Goal: Task Accomplishment & Management: Manage account settings

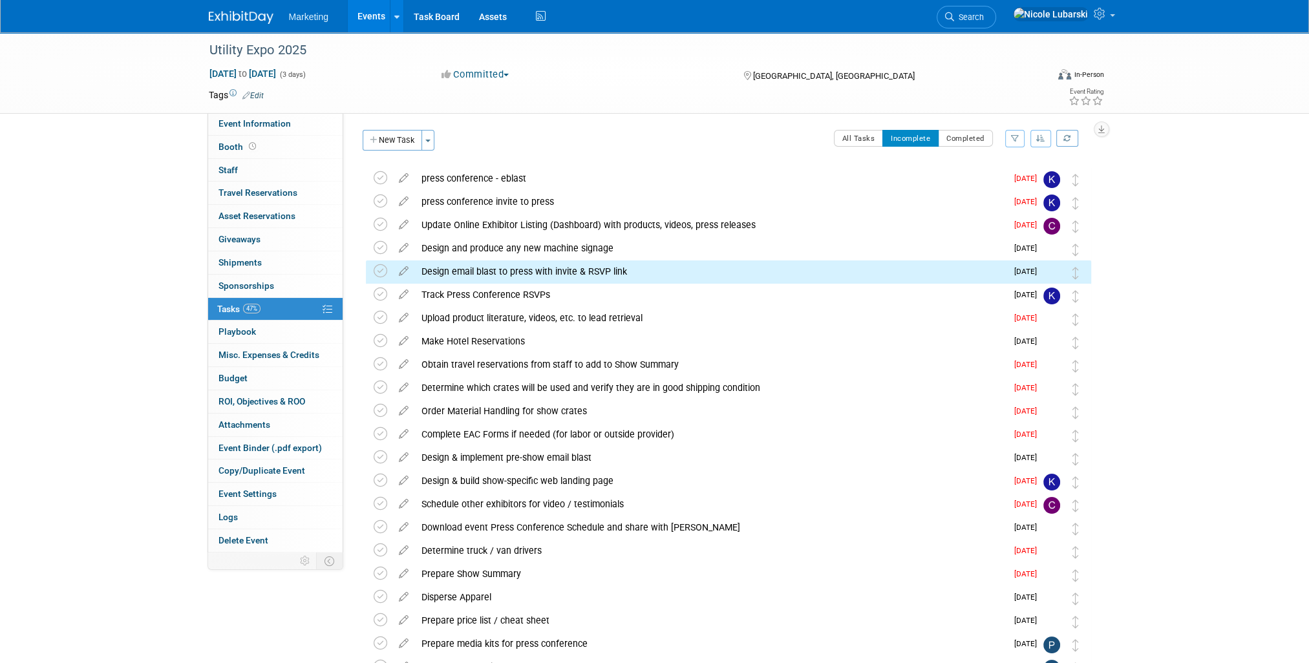
scroll to position [49, 0]
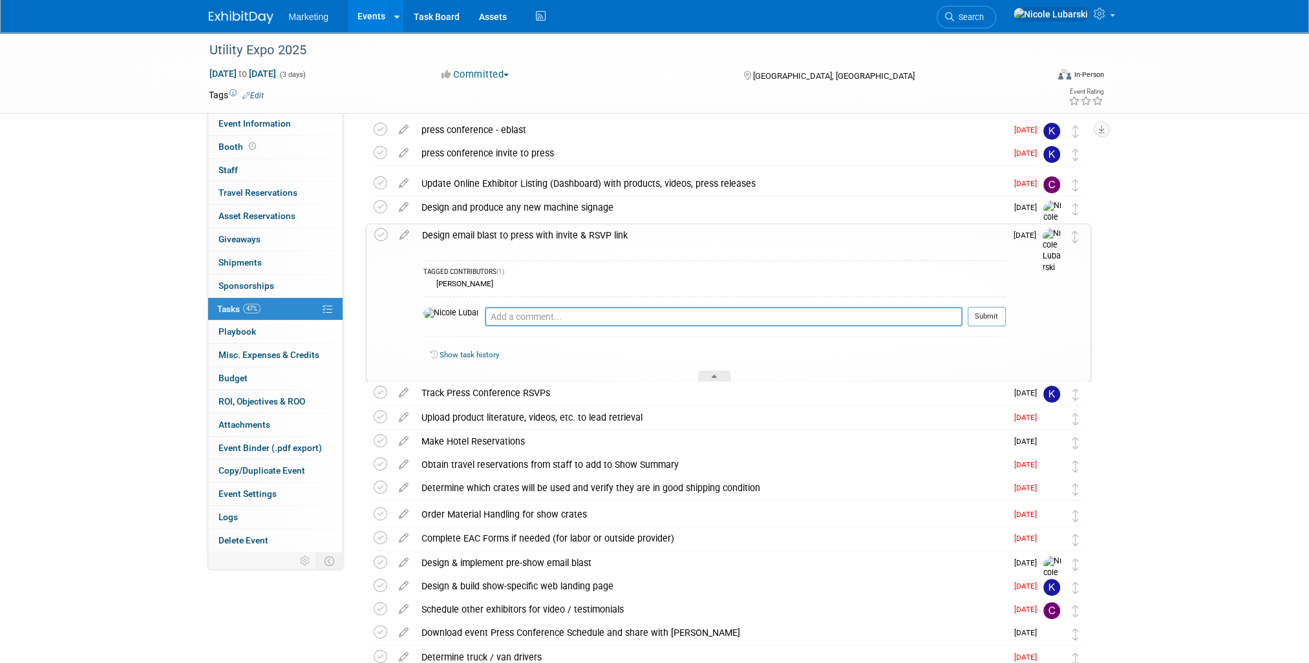
click at [1024, 235] on span "[DATE]" at bounding box center [1027, 235] width 29 height 9
click at [402, 234] on icon at bounding box center [404, 232] width 23 height 16
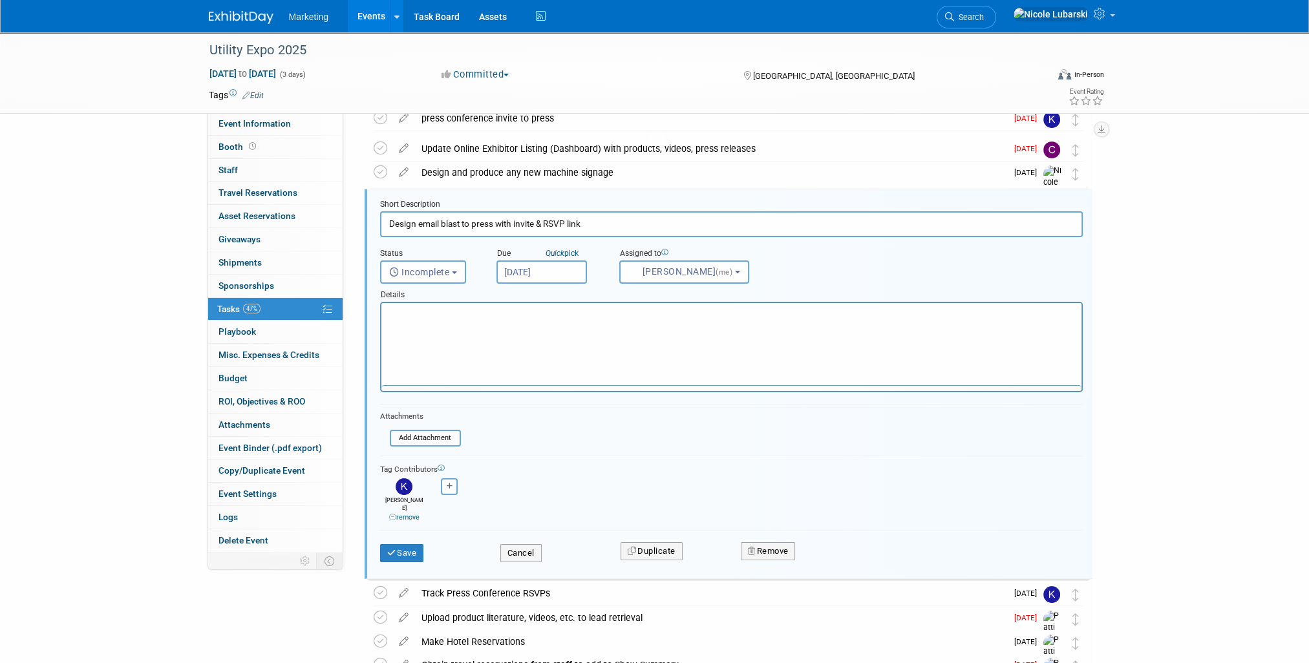
scroll to position [0, 0]
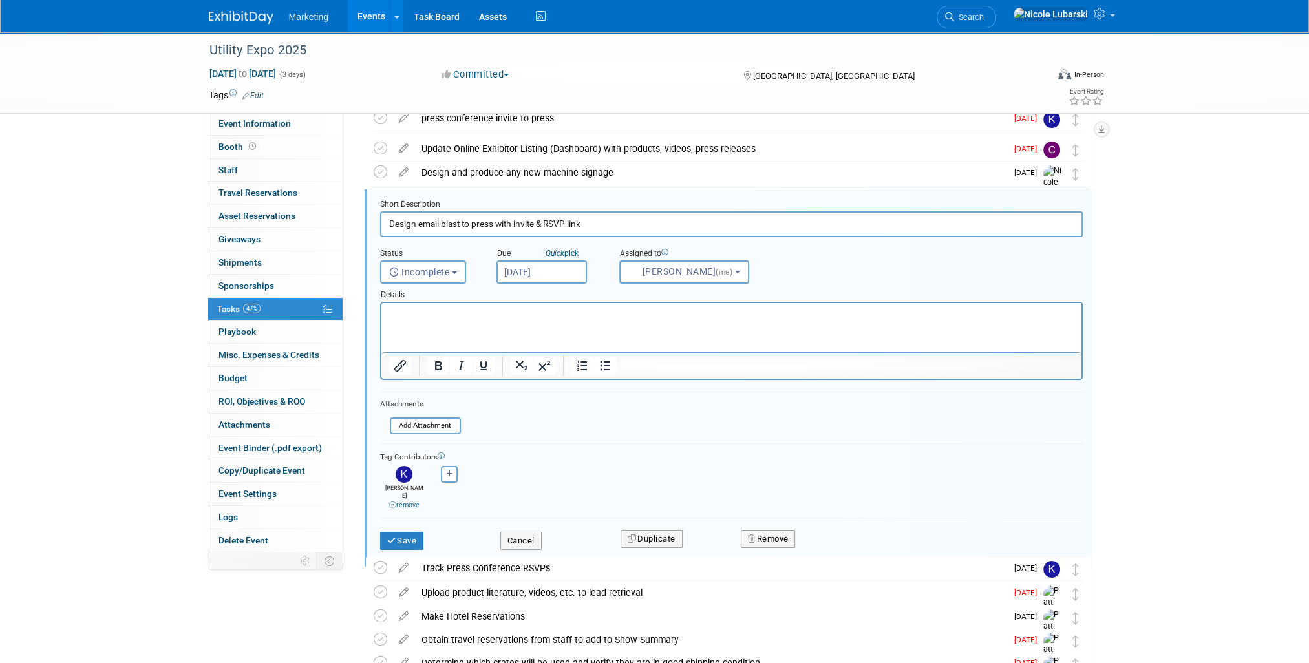
click at [537, 264] on input "[DATE]" at bounding box center [541, 271] width 90 height 23
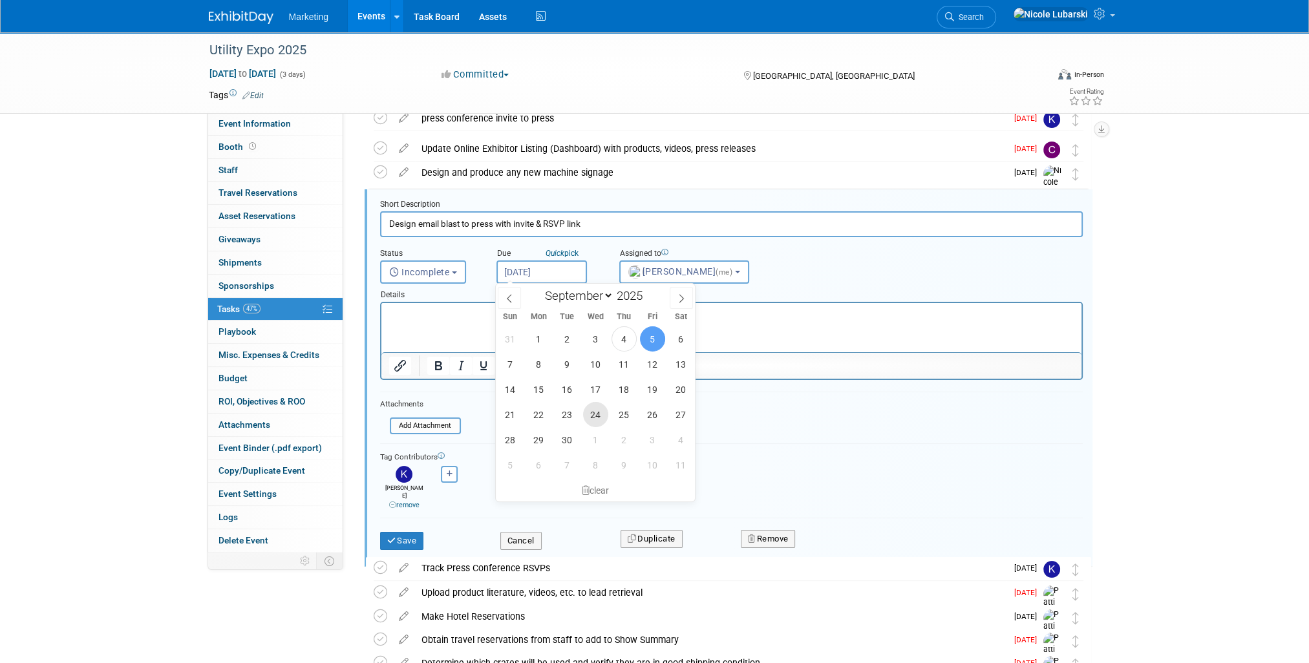
click at [592, 417] on span "24" at bounding box center [595, 414] width 25 height 25
type input "[DATE]"
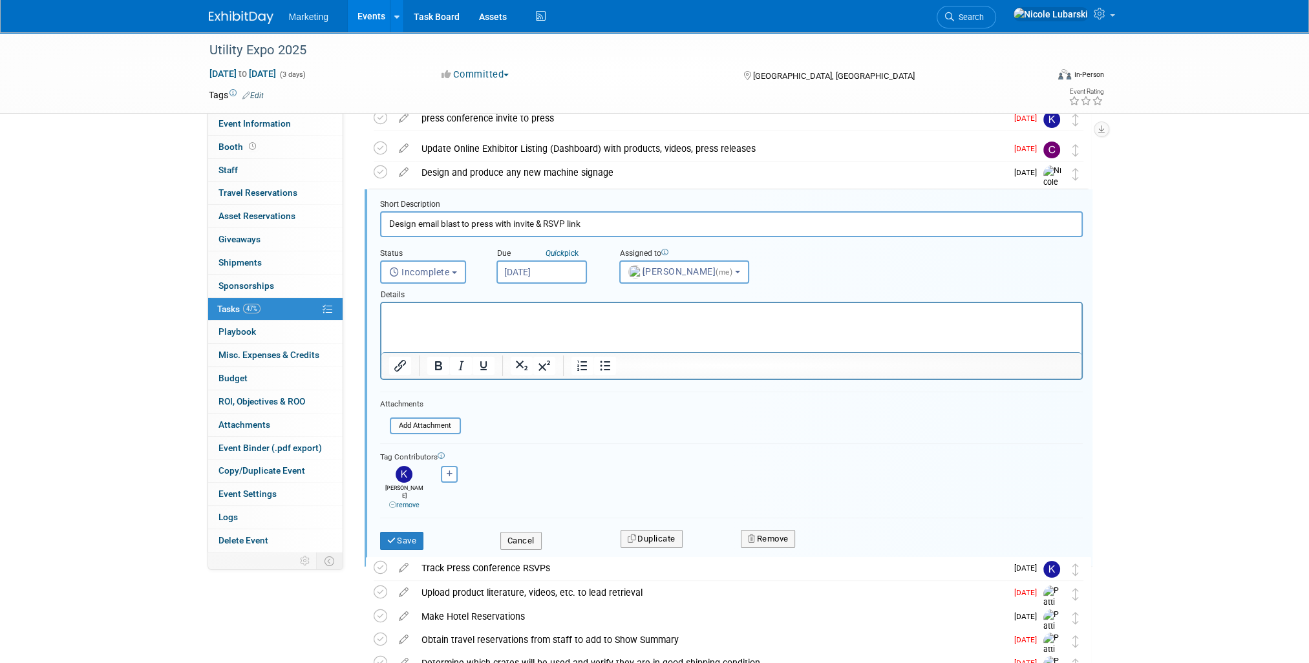
click at [425, 534] on div "Save" at bounding box center [430, 537] width 120 height 26
click at [419, 534] on button "Save" at bounding box center [402, 541] width 44 height 18
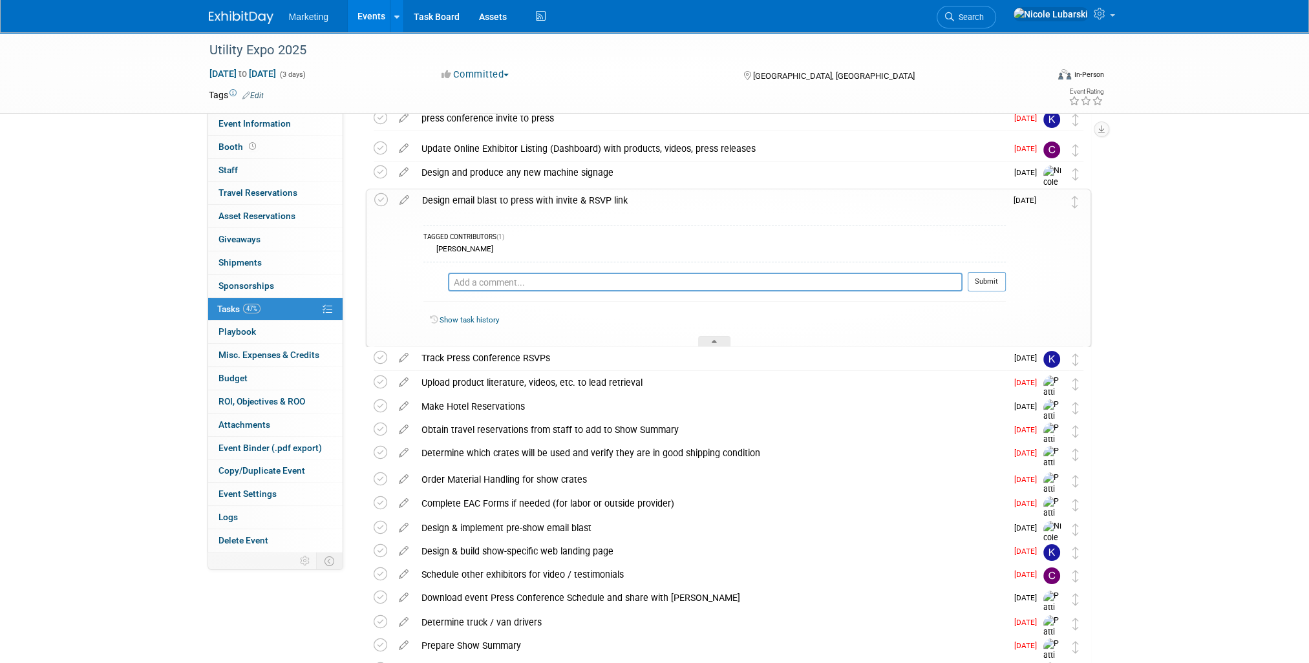
click at [1238, 373] on div "Utility Expo 2025 [DATE] to [DATE] (3 days) [DATE] to [DATE] Committed Committe…" at bounding box center [654, 587] width 1309 height 1279
click at [413, 361] on icon at bounding box center [403, 355] width 23 height 16
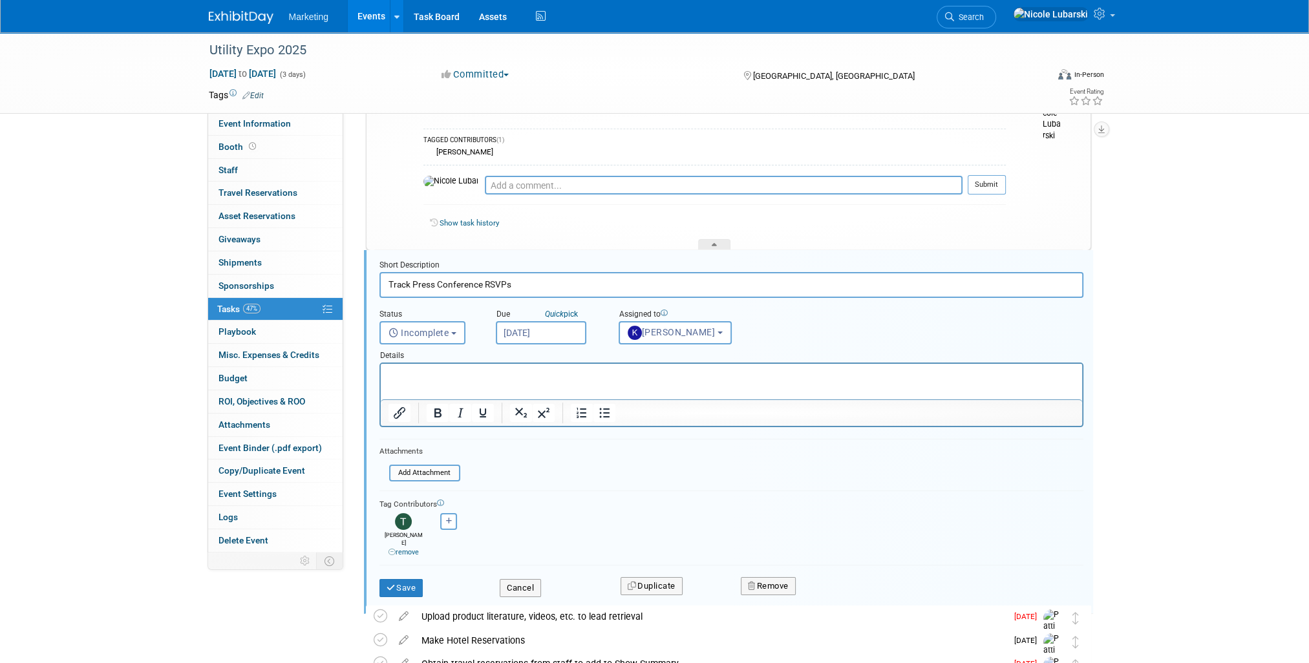
scroll to position [242, 0]
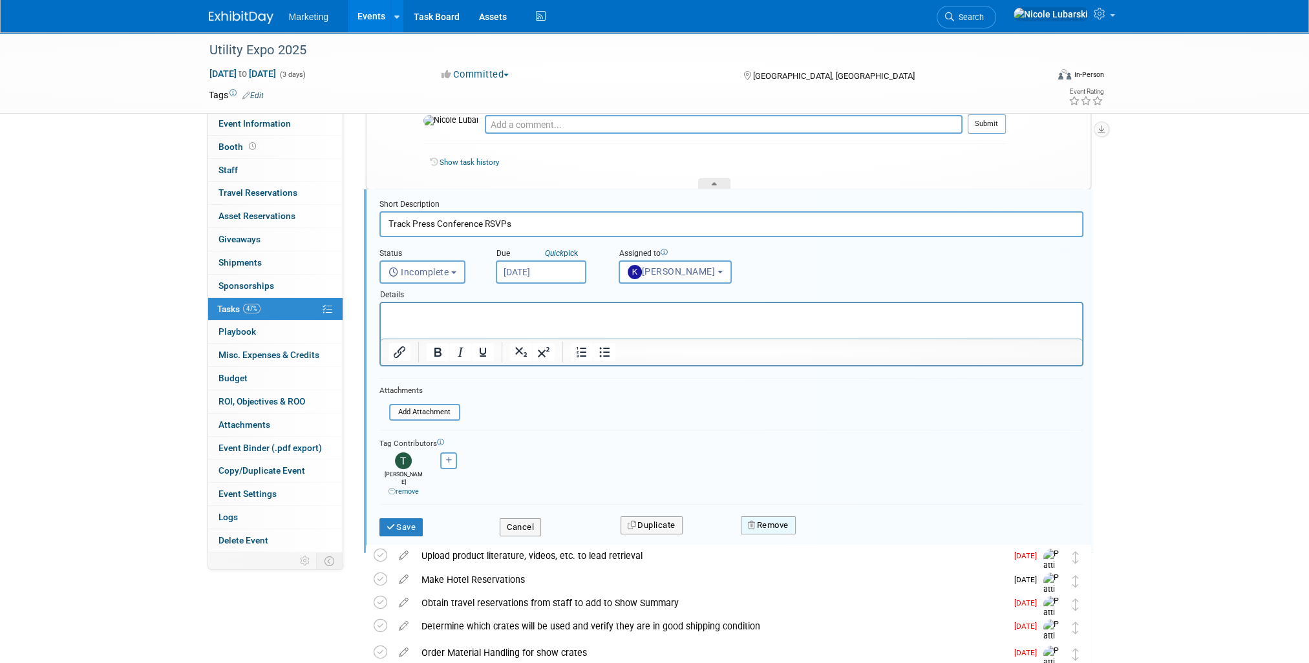
click at [768, 517] on button "Remove" at bounding box center [768, 525] width 55 height 18
click at [874, 533] on icon at bounding box center [875, 536] width 8 height 7
click at [1287, 322] on div "Utility Expo 2025 [DATE] to [DATE] (3 days) [DATE] to [DATE] Committed Committe…" at bounding box center [654, 596] width 1309 height 1610
click at [526, 518] on button "Cancel" at bounding box center [520, 527] width 41 height 18
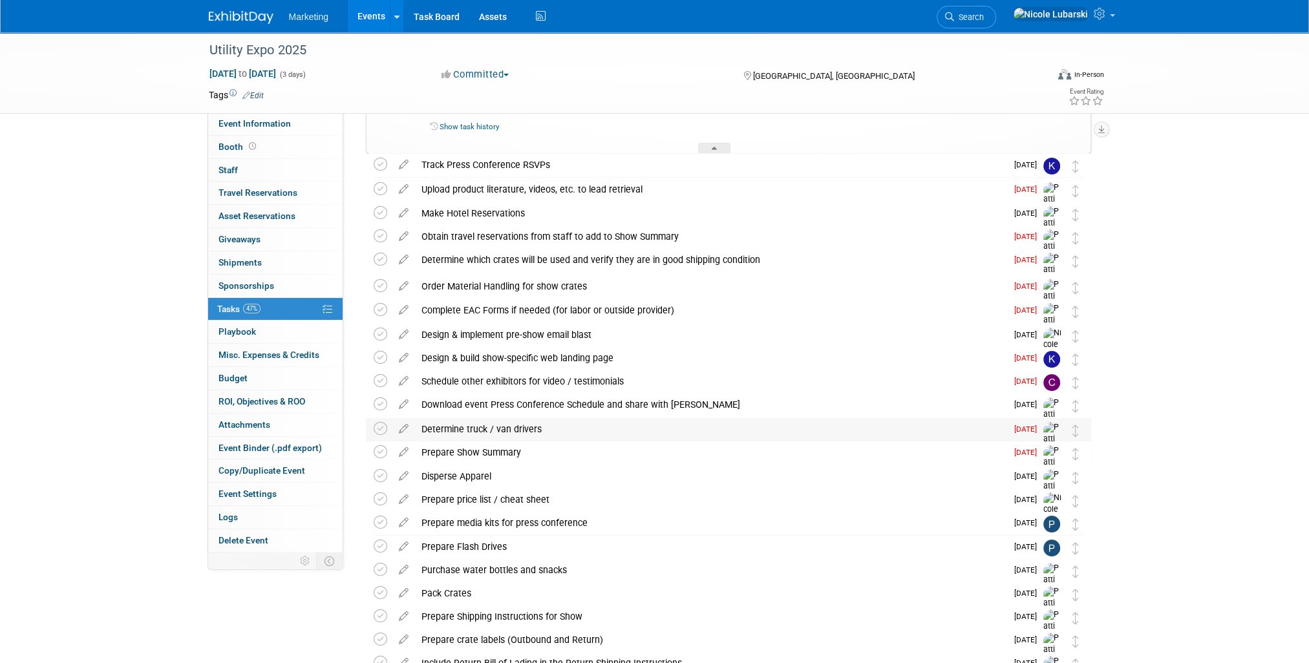
scroll to position [306, 0]
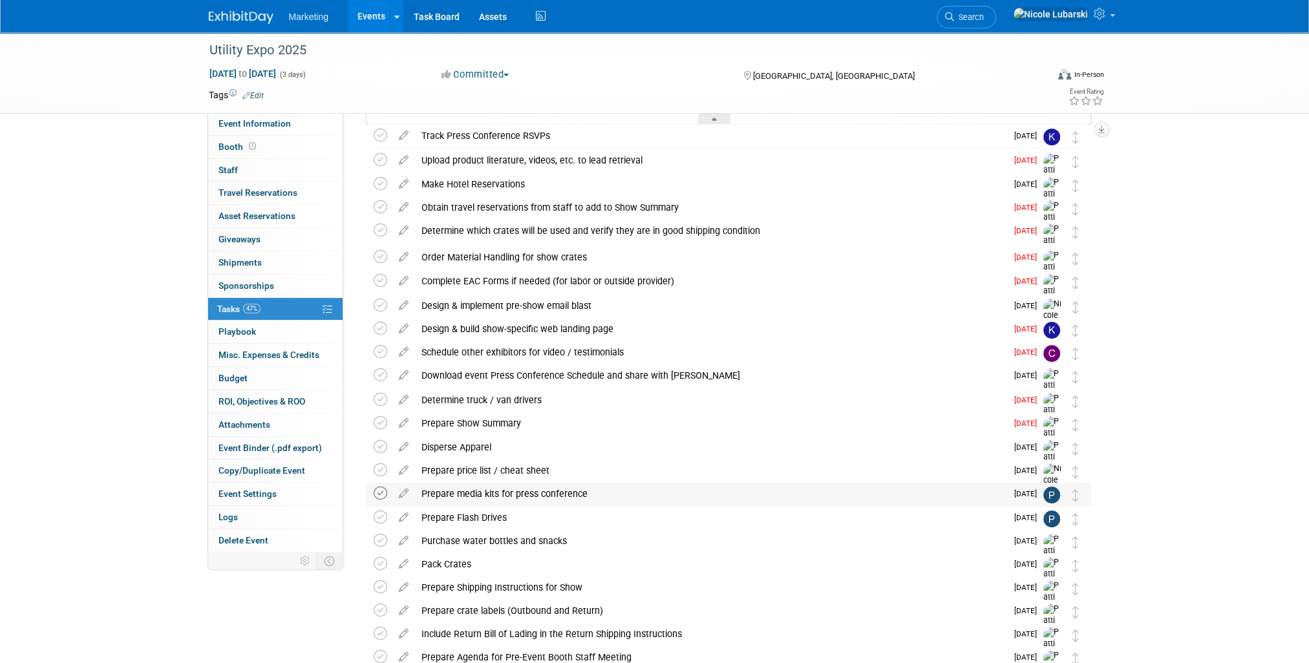
click at [379, 495] on icon at bounding box center [381, 494] width 14 height 14
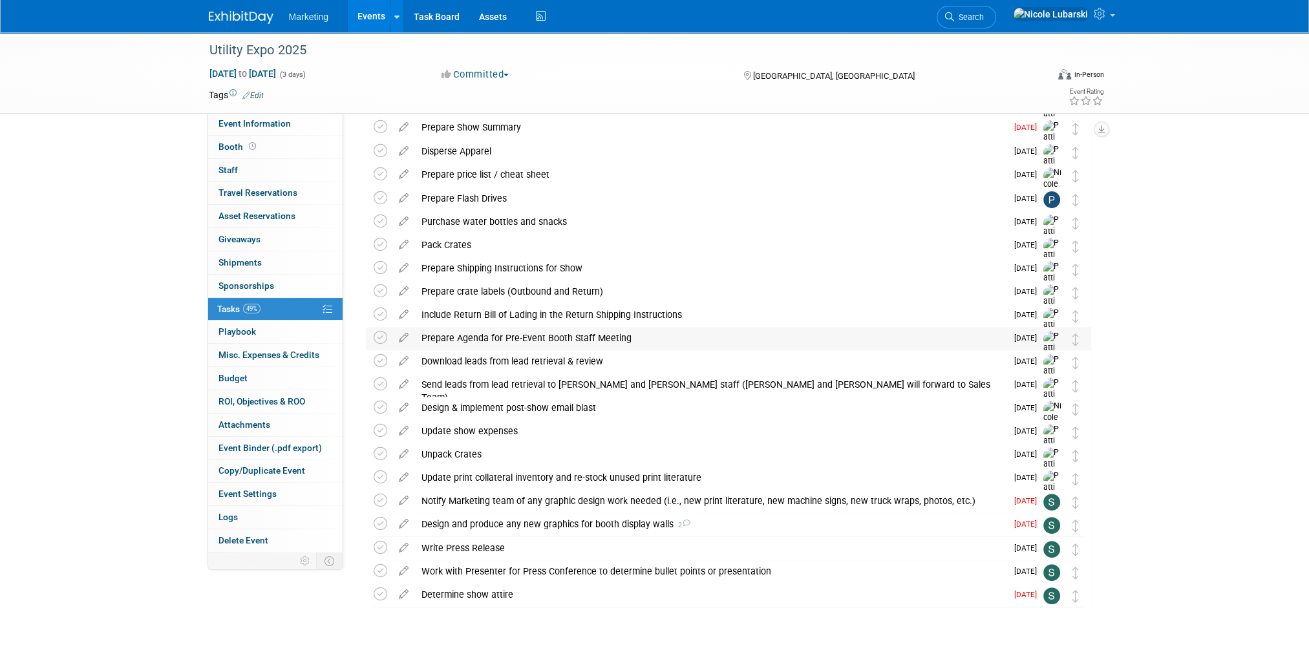
scroll to position [624, 0]
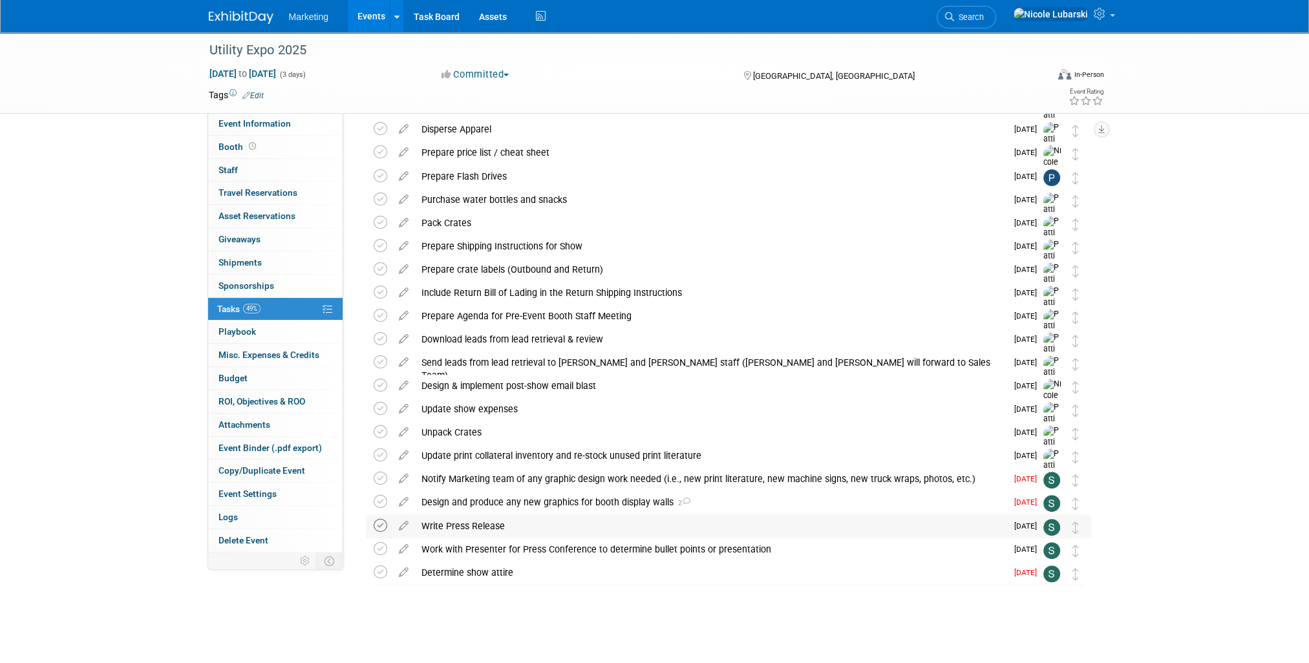
click at [381, 527] on icon at bounding box center [381, 526] width 14 height 14
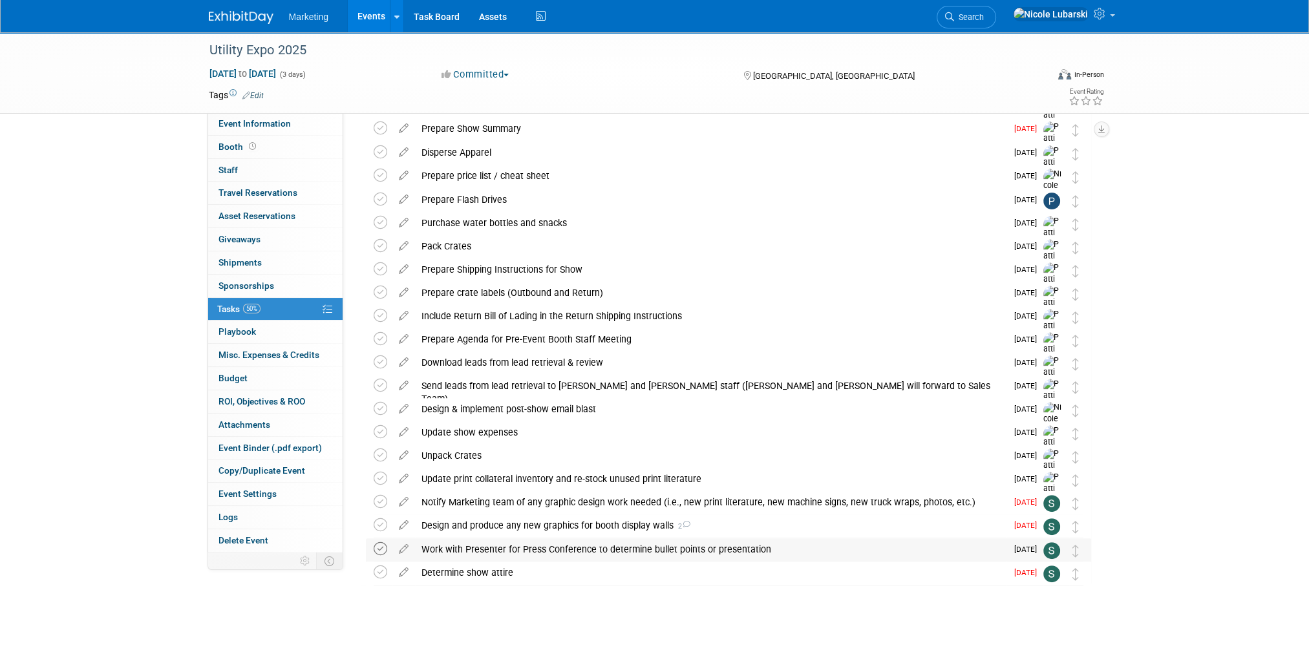
click at [379, 549] on icon at bounding box center [381, 549] width 14 height 14
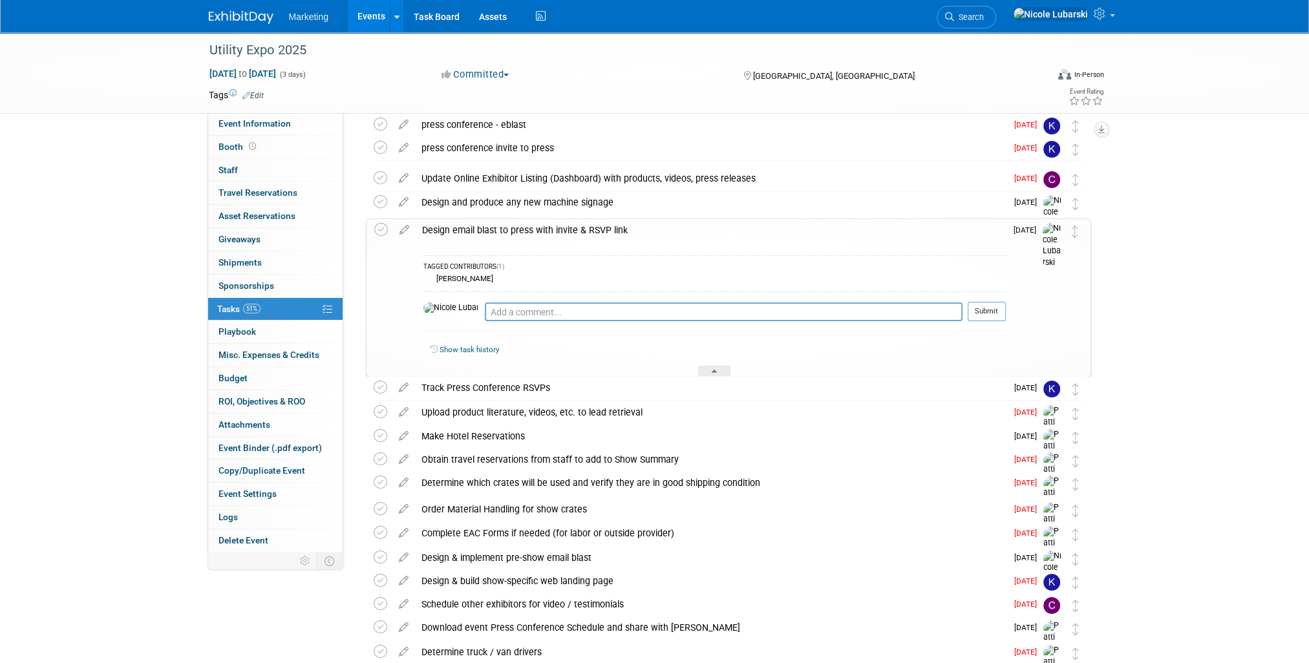
scroll to position [0, 0]
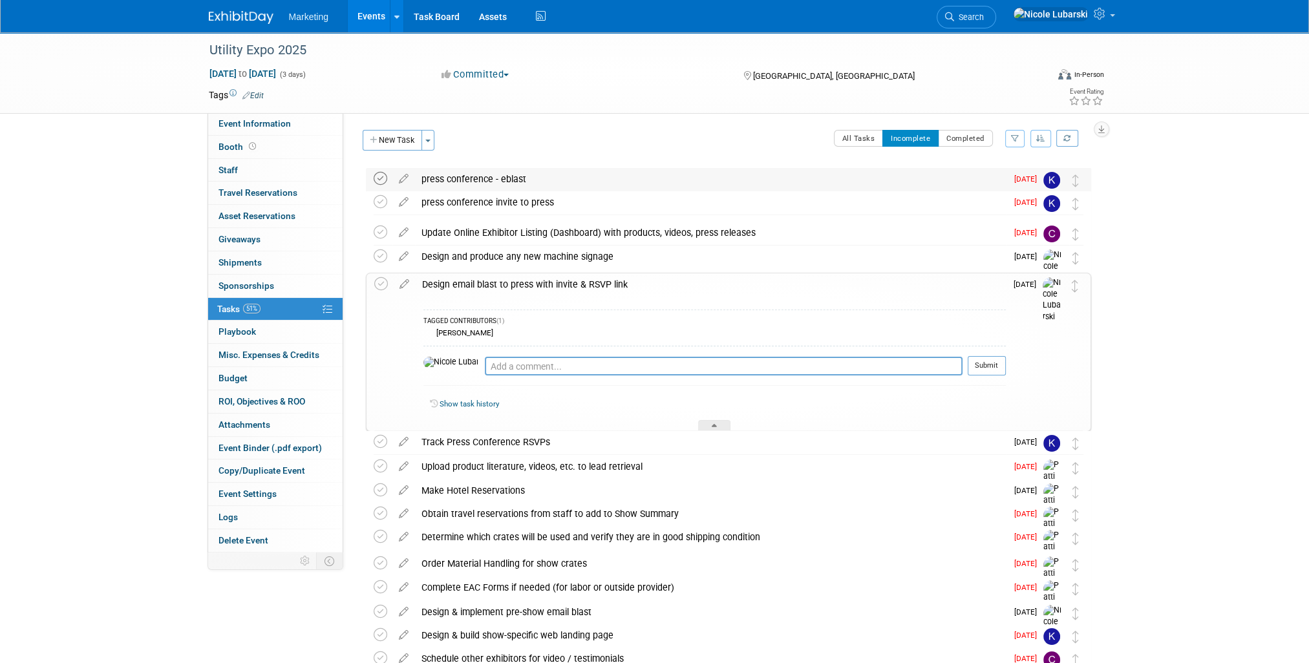
click at [377, 182] on icon at bounding box center [381, 179] width 14 height 14
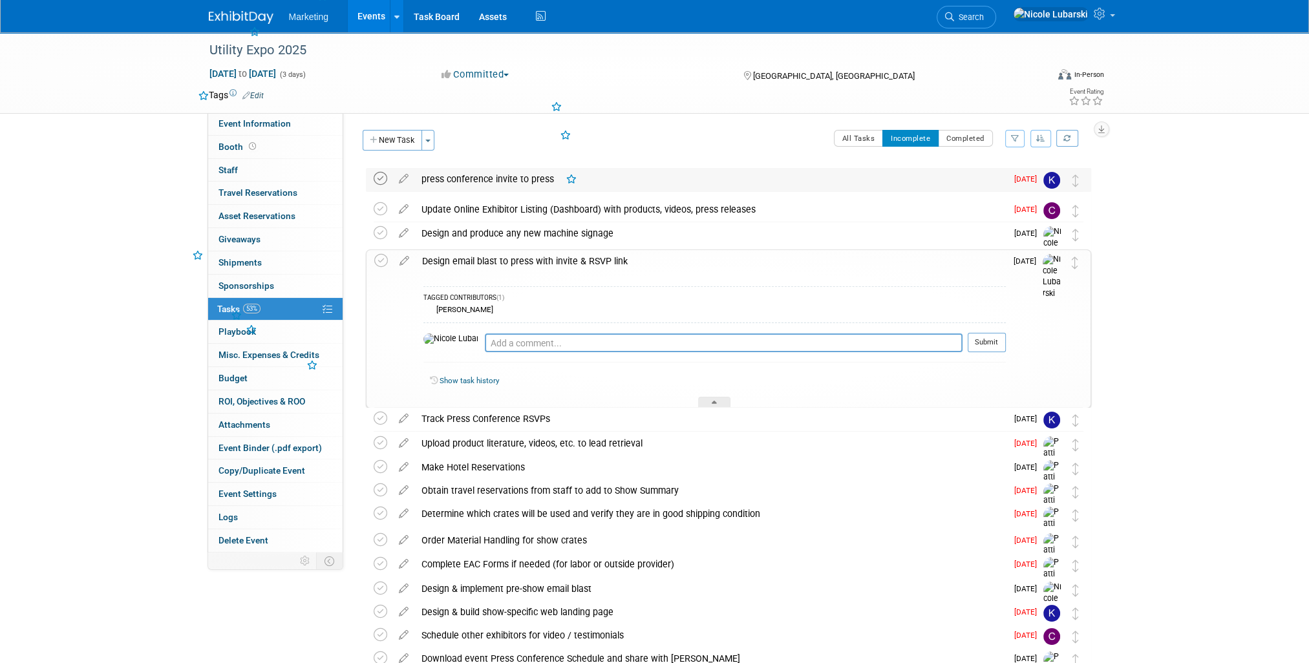
click at [377, 182] on icon at bounding box center [381, 179] width 14 height 14
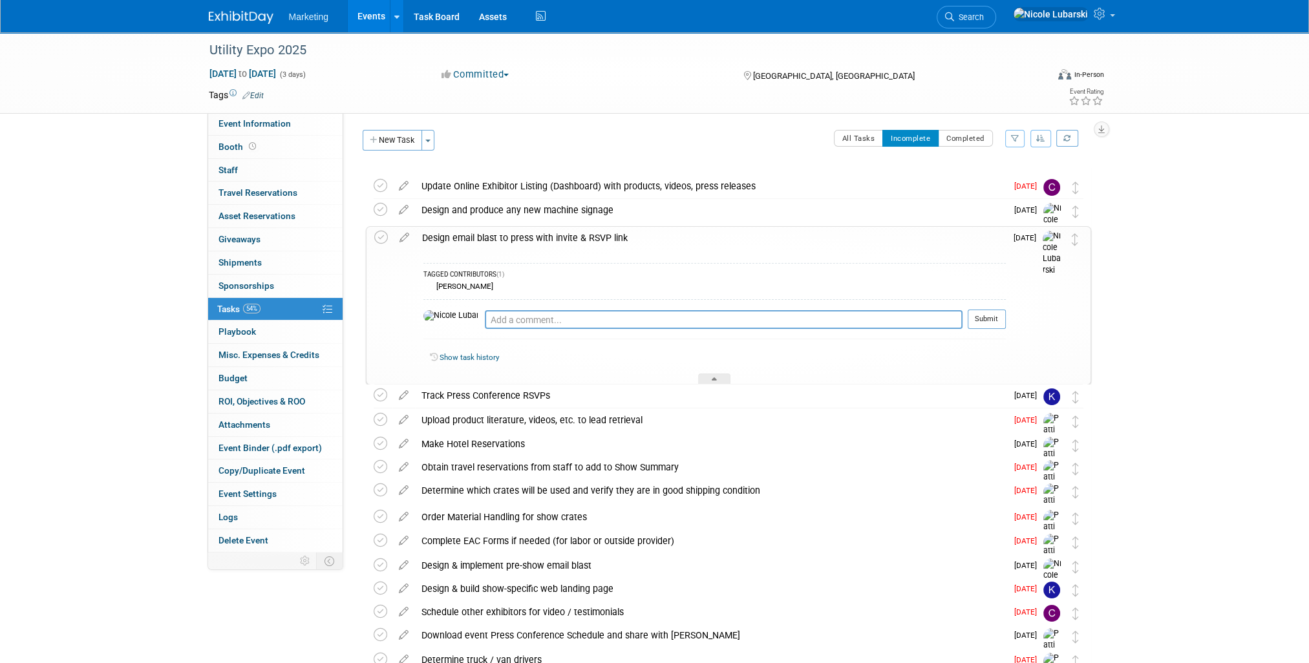
click at [1032, 239] on span "[DATE]" at bounding box center [1027, 237] width 29 height 9
click at [1044, 239] on img at bounding box center [1052, 254] width 19 height 46
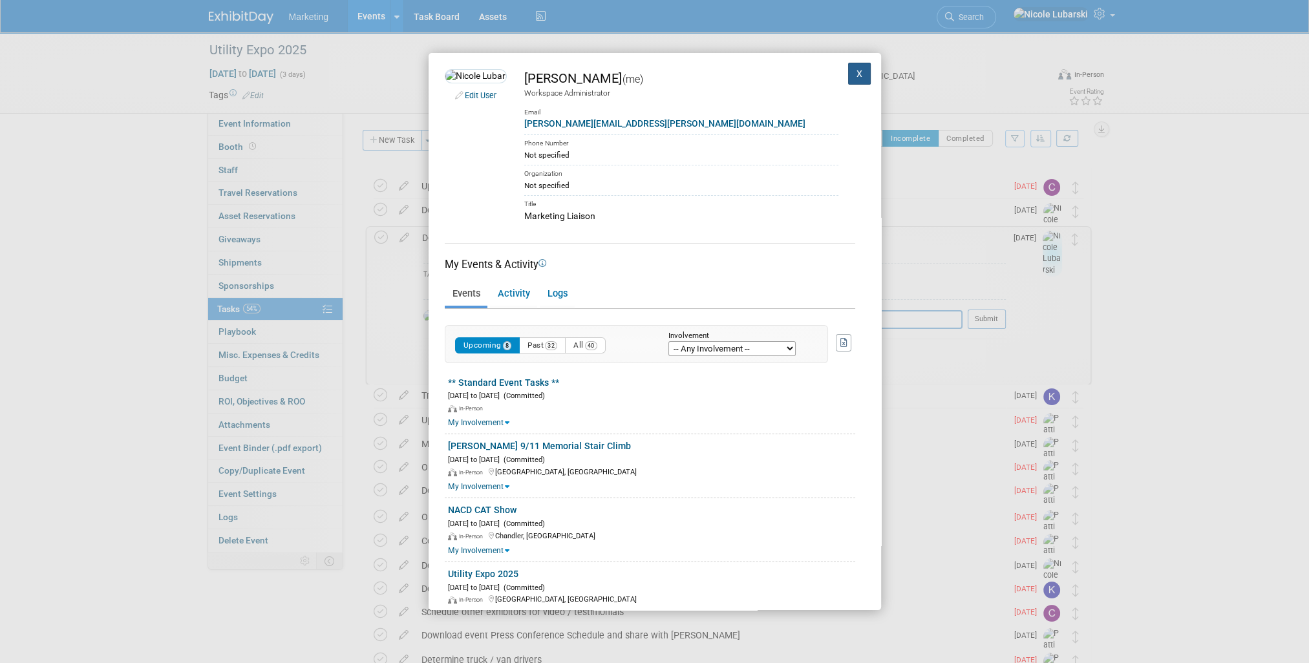
click at [848, 82] on button "X" at bounding box center [859, 74] width 23 height 22
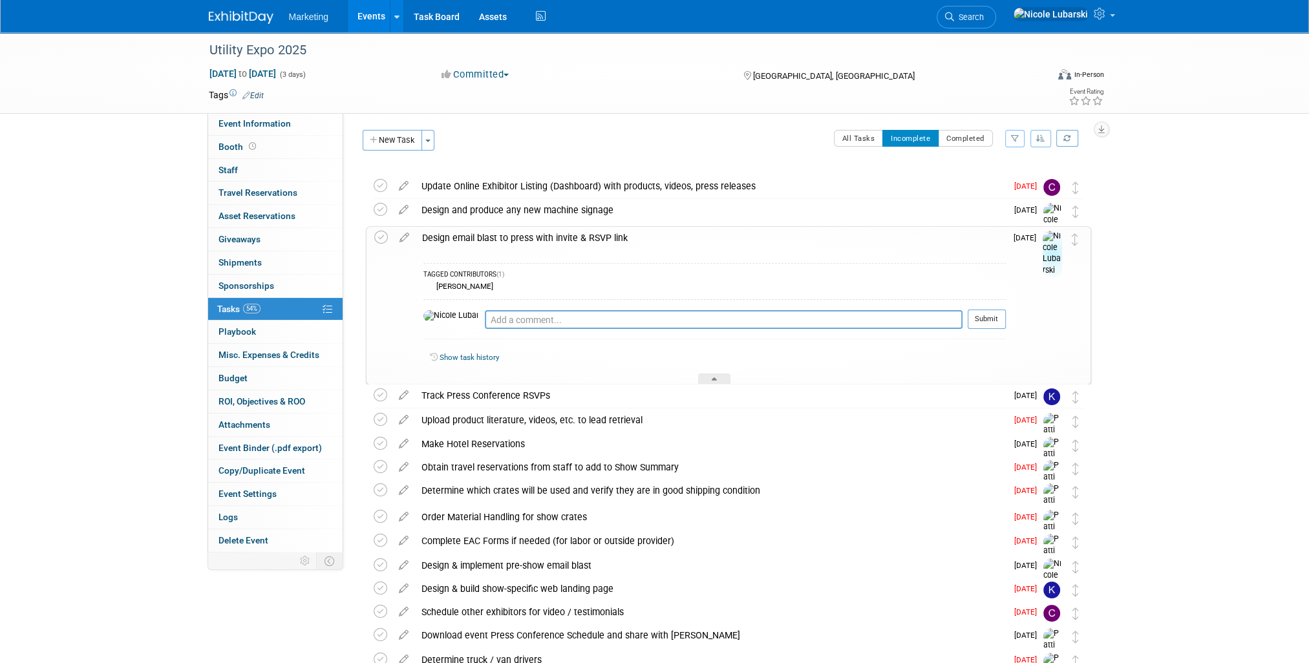
click at [405, 237] on icon at bounding box center [404, 235] width 23 height 16
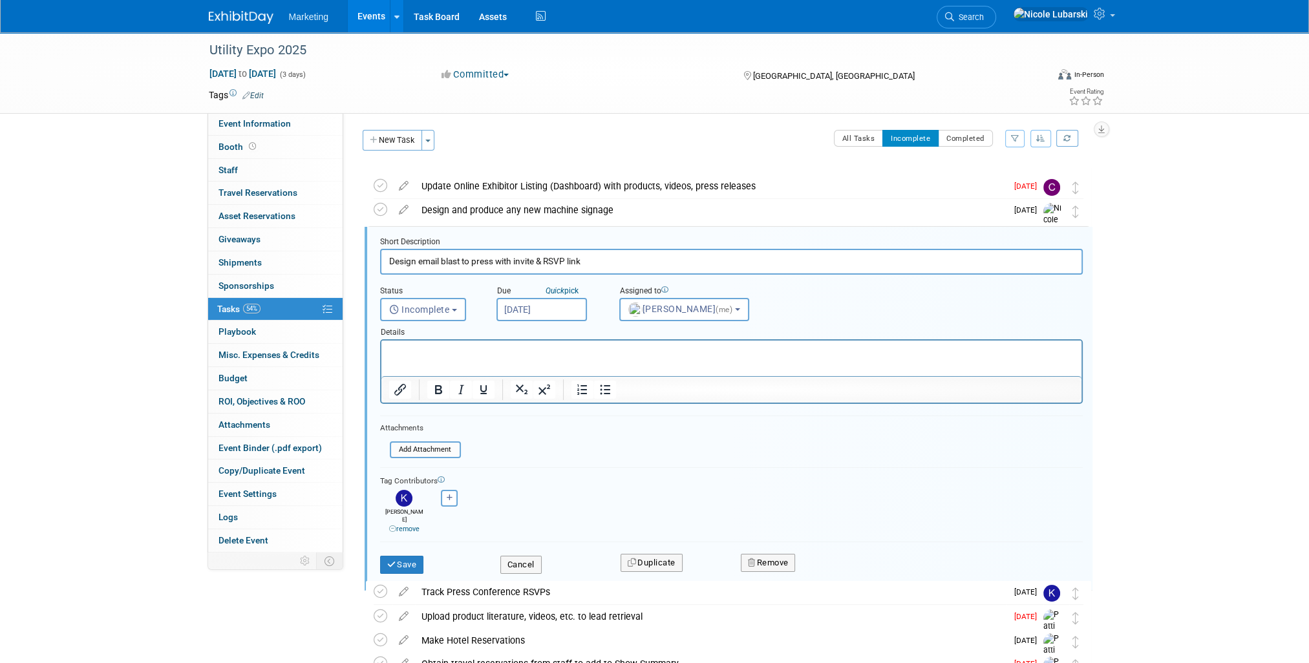
scroll to position [37, 0]
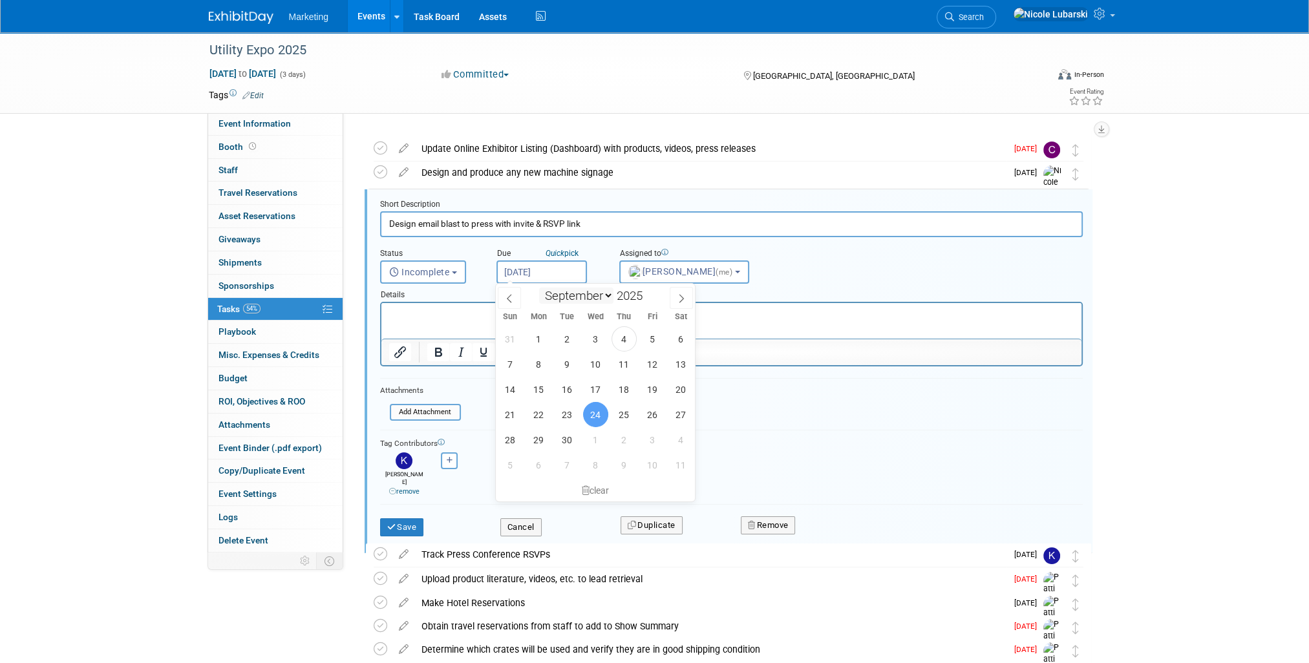
click at [555, 281] on body "Marketing Events Add Event Bulk Upload Events Shareable Event Boards Recently V…" at bounding box center [654, 294] width 1309 height 663
click at [656, 339] on span "5" at bounding box center [652, 338] width 25 height 25
type input "[DATE]"
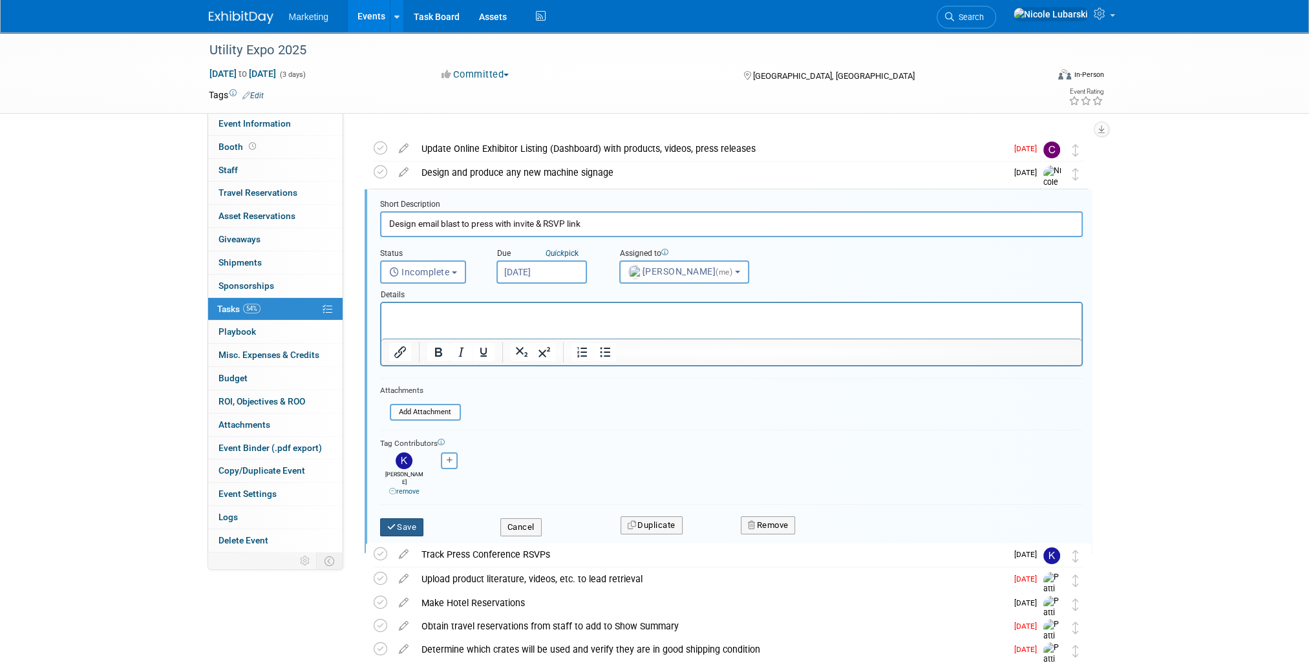
click at [396, 518] on button "Save" at bounding box center [402, 527] width 44 height 18
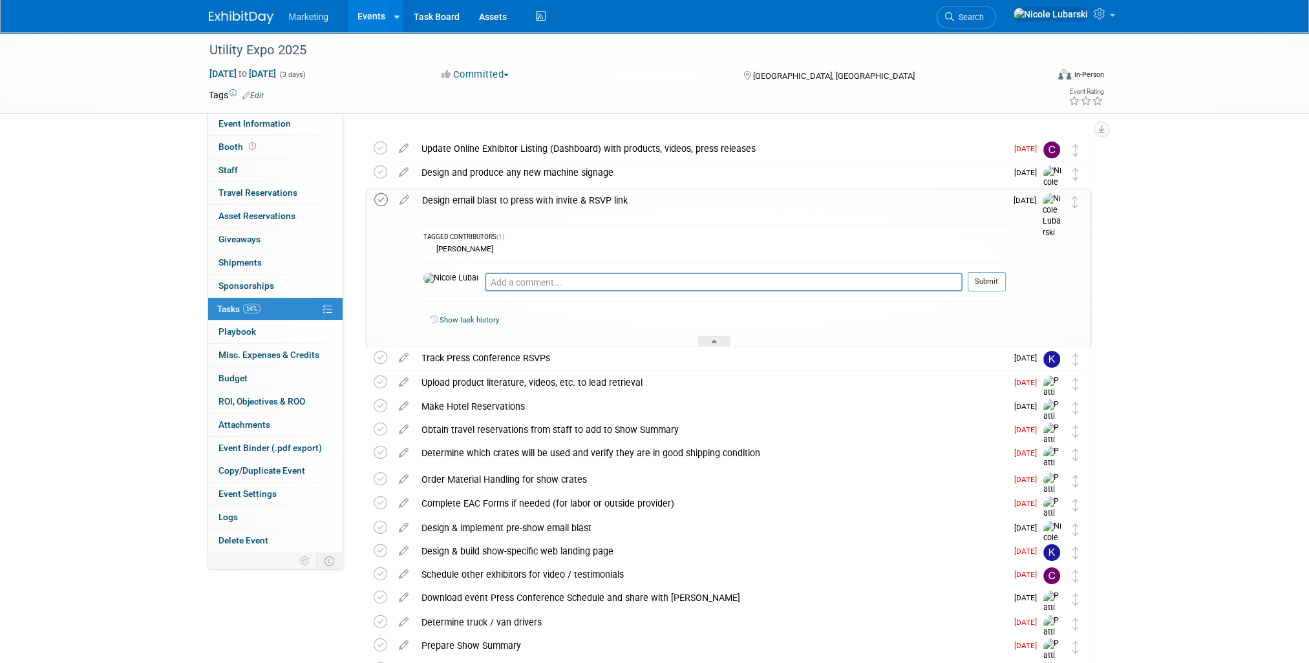
click at [384, 198] on icon at bounding box center [381, 200] width 14 height 14
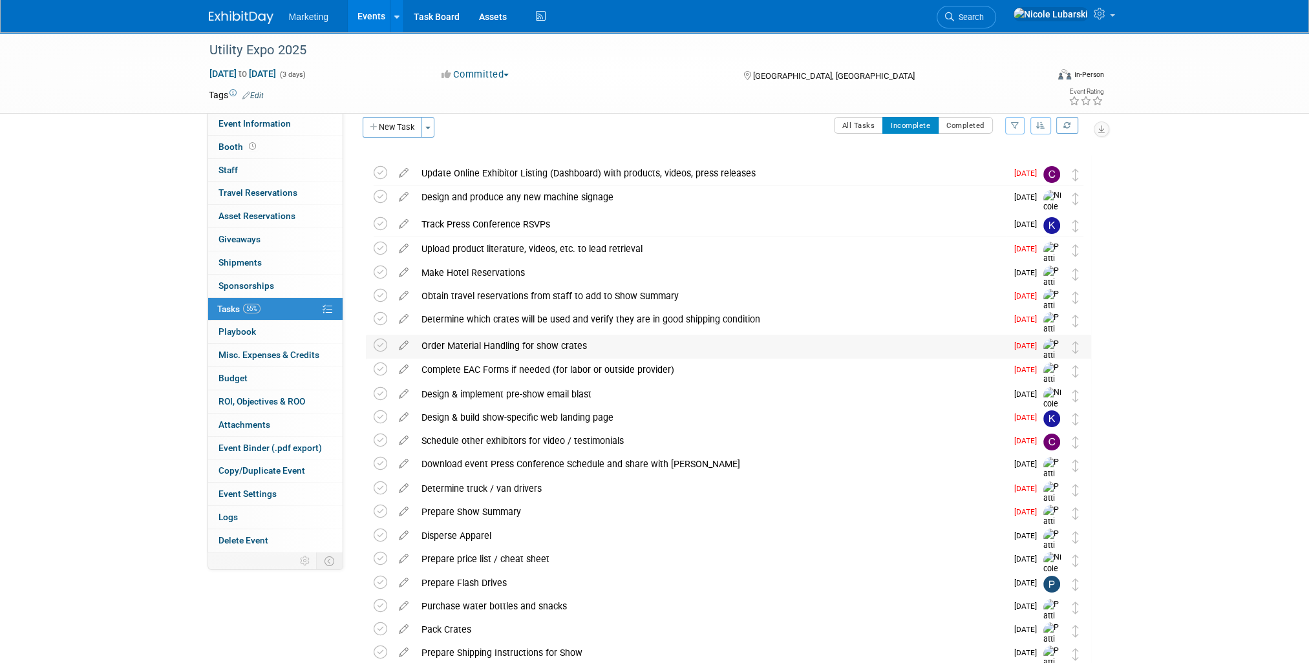
scroll to position [0, 0]
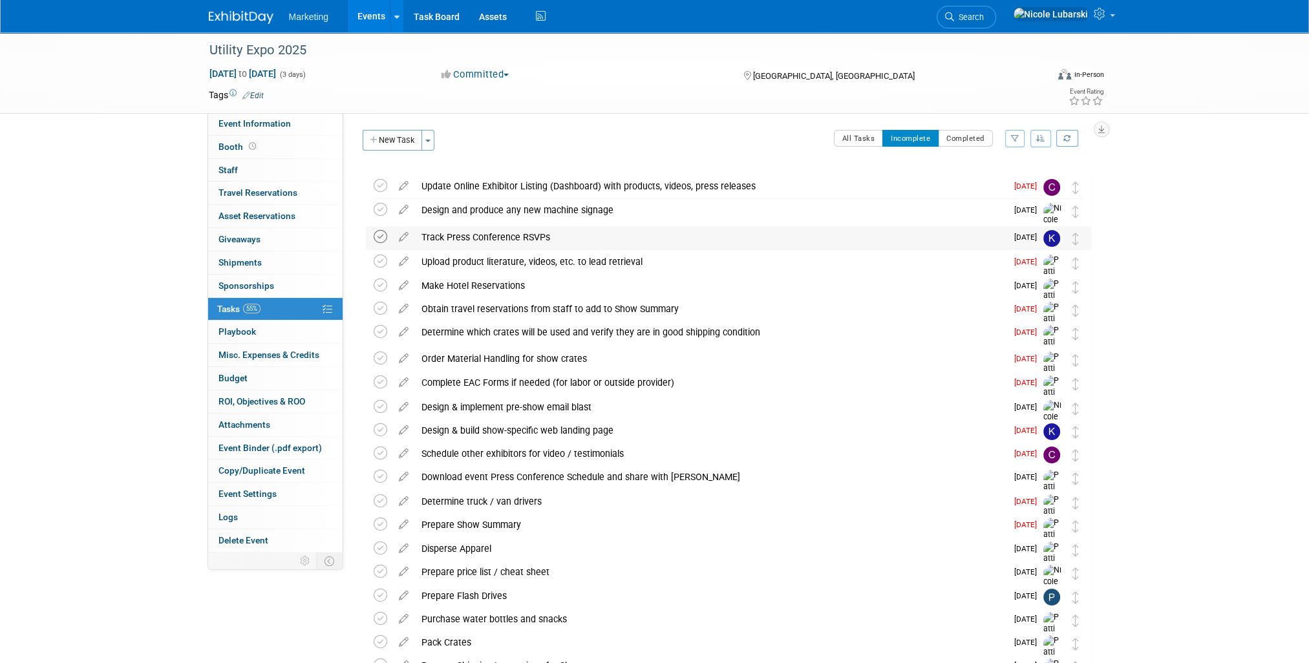
click at [380, 233] on icon at bounding box center [381, 237] width 14 height 14
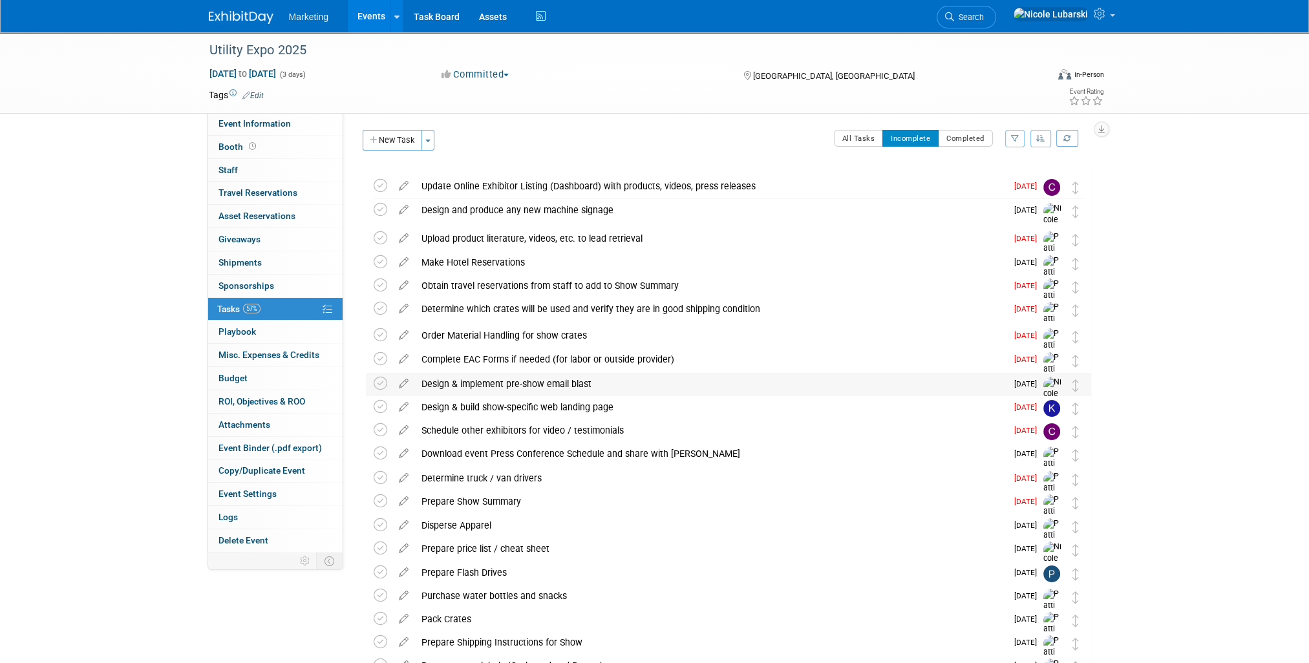
click at [1030, 387] on span "[DATE]" at bounding box center [1028, 383] width 29 height 9
click at [411, 381] on icon at bounding box center [403, 381] width 23 height 16
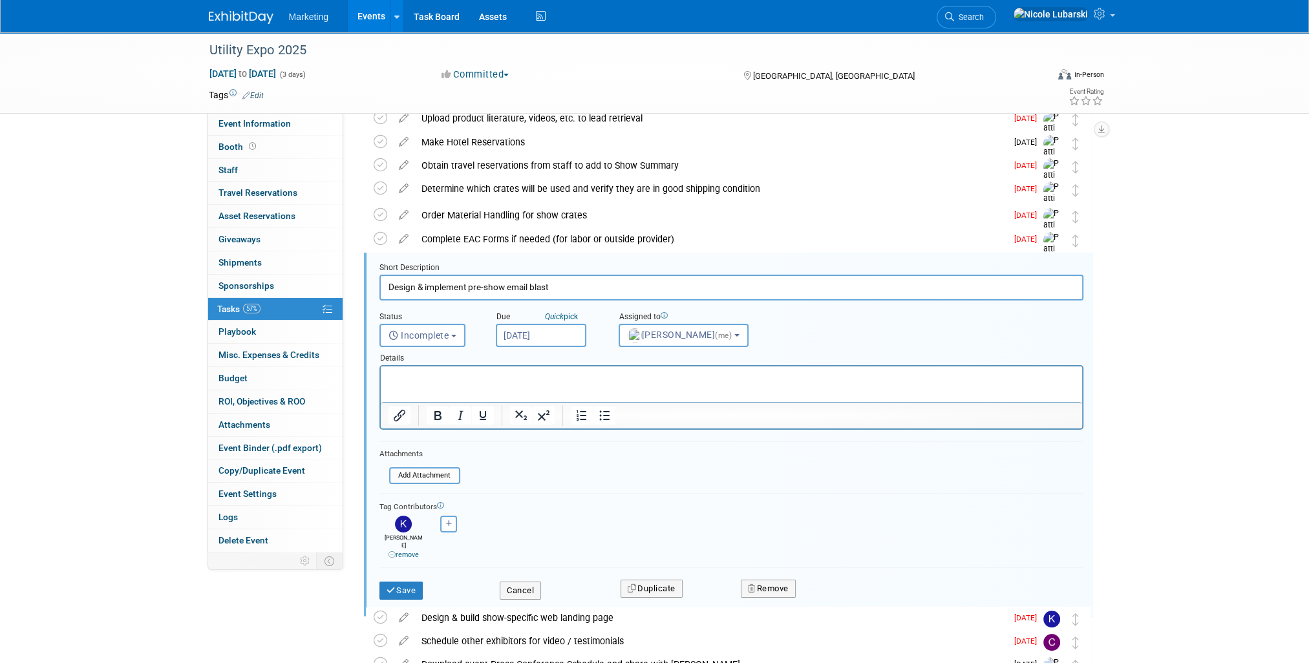
scroll to position [184, 0]
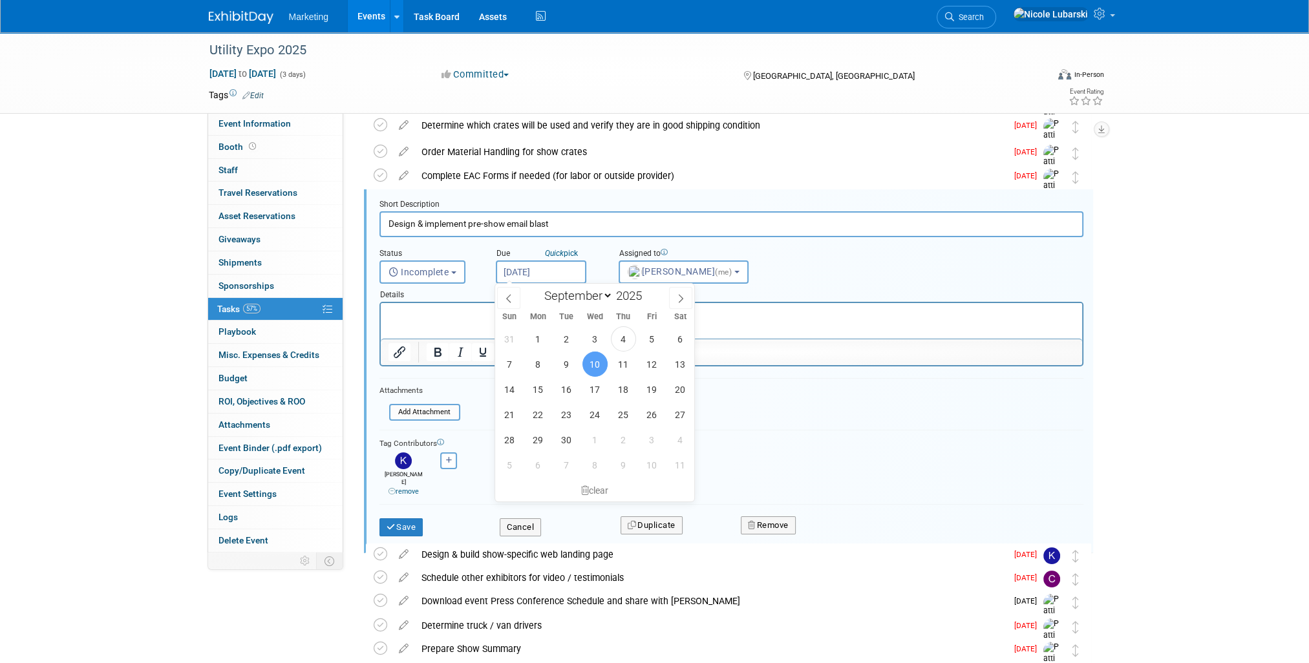
click at [531, 275] on input "[DATE]" at bounding box center [541, 271] width 90 height 23
click at [589, 413] on span "24" at bounding box center [594, 414] width 25 height 25
type input "[DATE]"
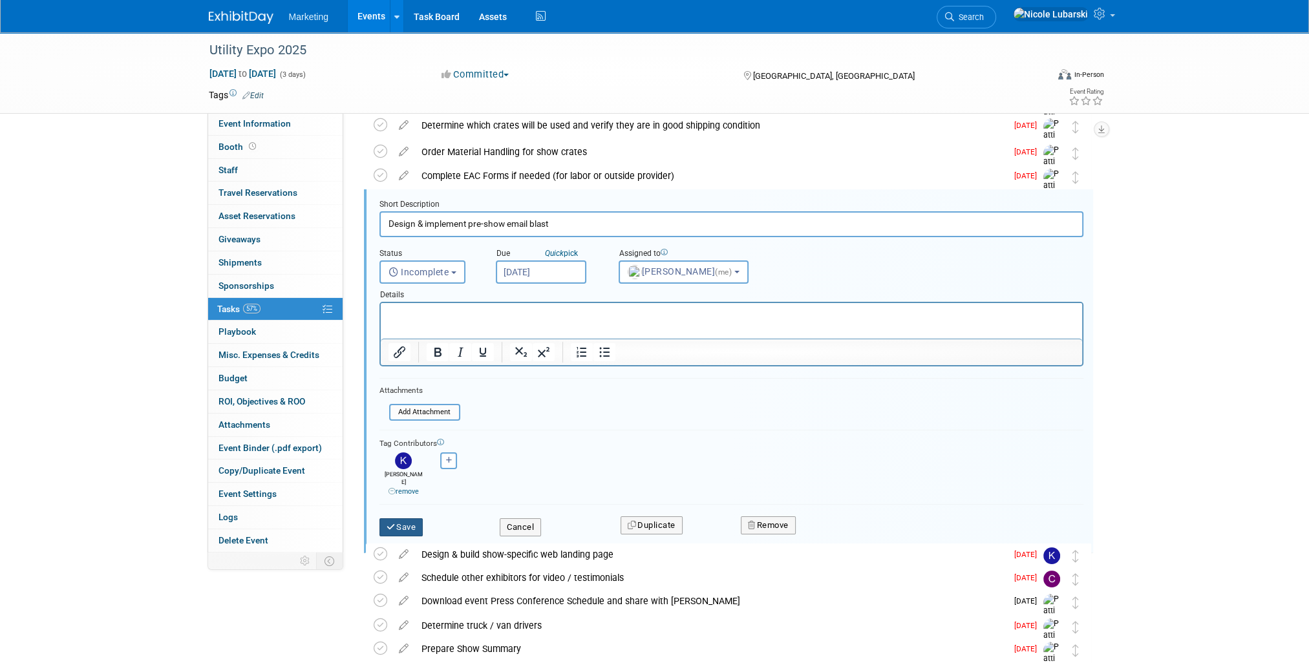
click at [402, 518] on button "Save" at bounding box center [401, 527] width 44 height 18
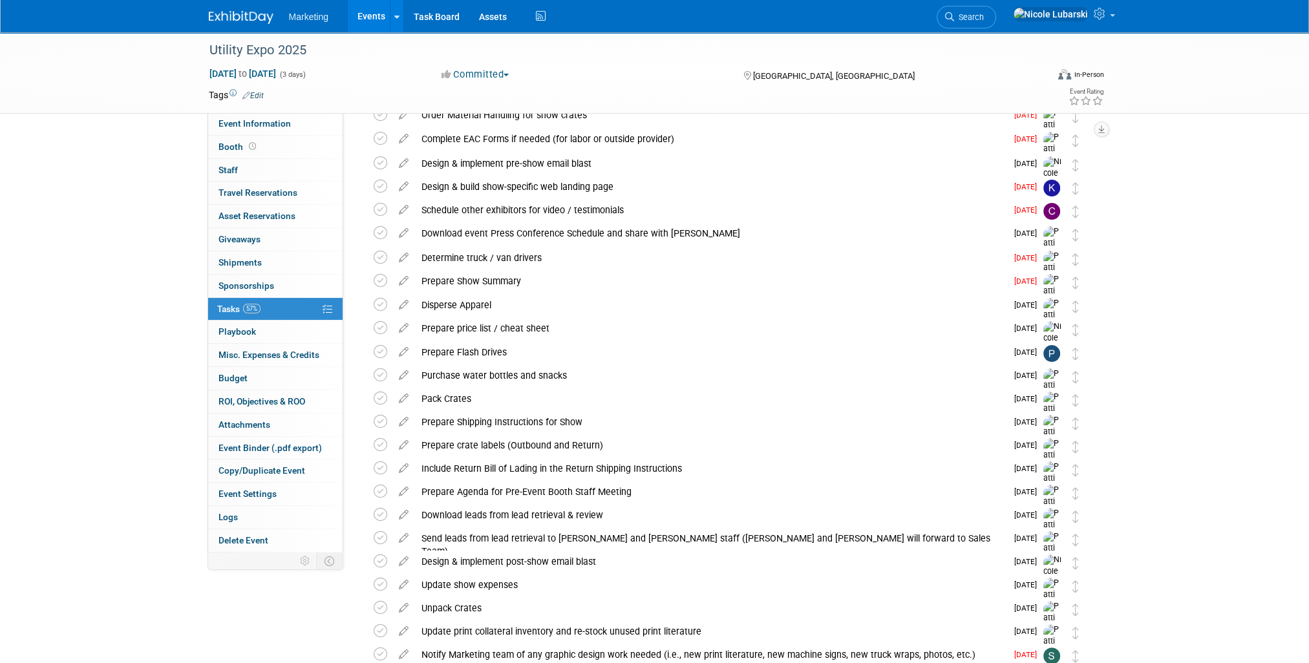
scroll to position [0, 0]
